Goal: Information Seeking & Learning: Find specific fact

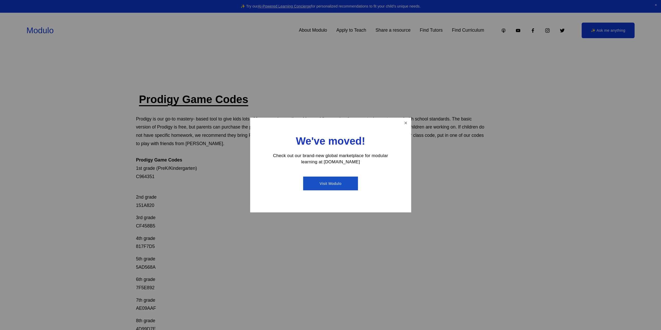
drag, startPoint x: 403, startPoint y: 123, endPoint x: 337, endPoint y: 97, distance: 71.1
click at [337, 97] on div "We've moved! Check out our brand-new global marketplace for modular learning at…" at bounding box center [330, 165] width 661 height 330
click at [403, 127] on link "Close" at bounding box center [405, 122] width 9 height 9
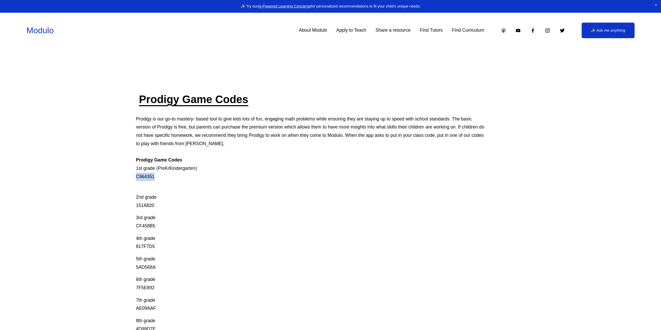
drag, startPoint x: 135, startPoint y: 177, endPoint x: 155, endPoint y: 176, distance: 19.7
click at [155, 176] on p "Prodigy is our go-to mastery- based tool to give kids lots of fun, engaging mat…" at bounding box center [311, 148] width 350 height 66
copy p "C964351"
drag, startPoint x: 135, startPoint y: 206, endPoint x: 161, endPoint y: 203, distance: 26.1
click at [161, 203] on p "2nd grade 151A820" at bounding box center [311, 197] width 350 height 25
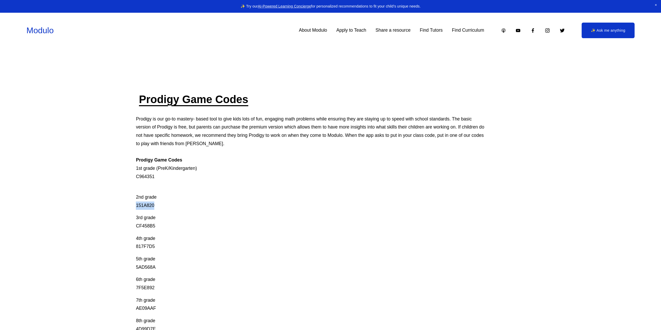
copy p "151A820"
click at [114, 172] on div "Prodigy Game Codes Prodigy is our go-to mastery- based tool to give kids lots o…" at bounding box center [330, 297] width 661 height 410
